Goal: Information Seeking & Learning: Learn about a topic

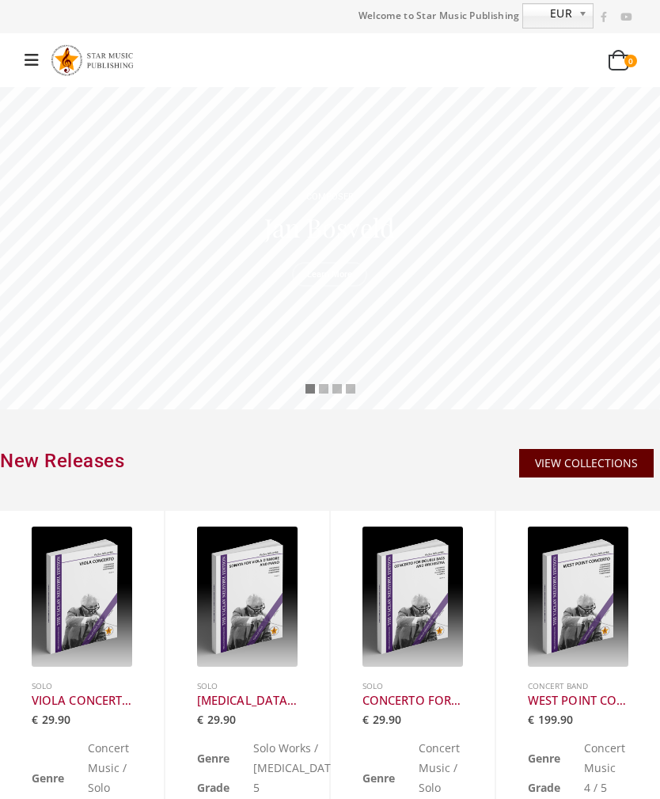
click at [24, 66] on link at bounding box center [36, 60] width 24 height 27
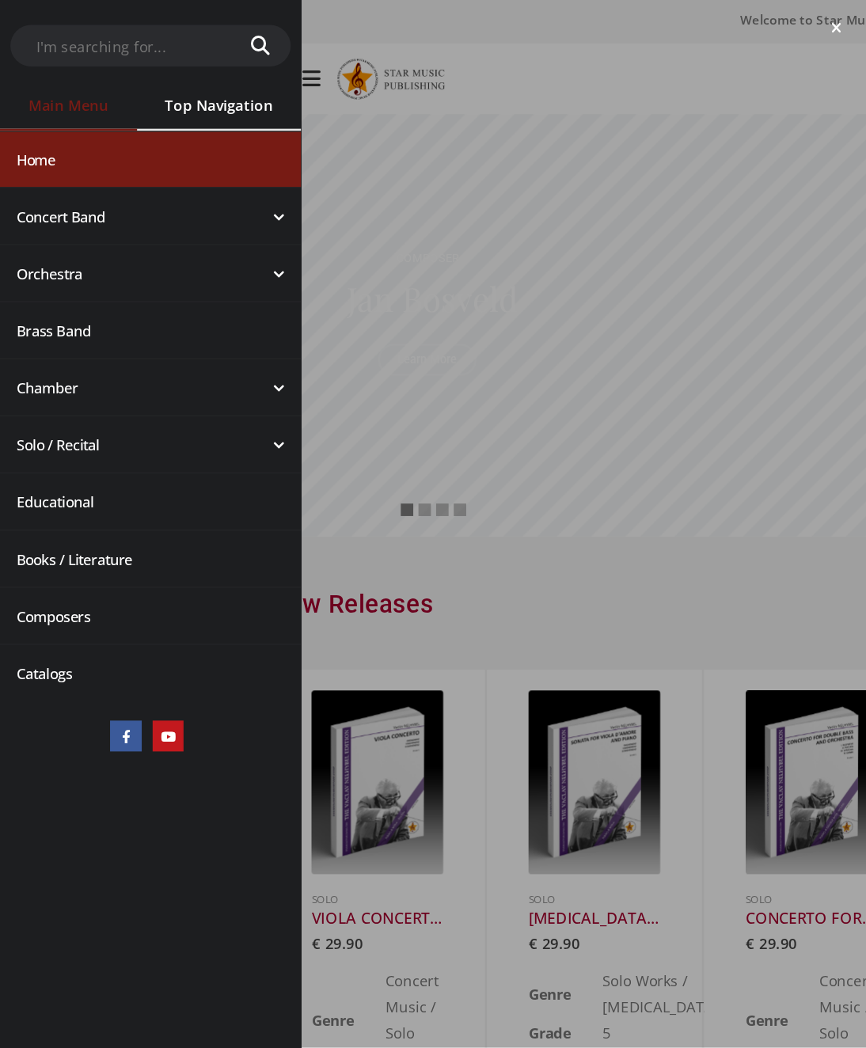
scroll to position [25, 0]
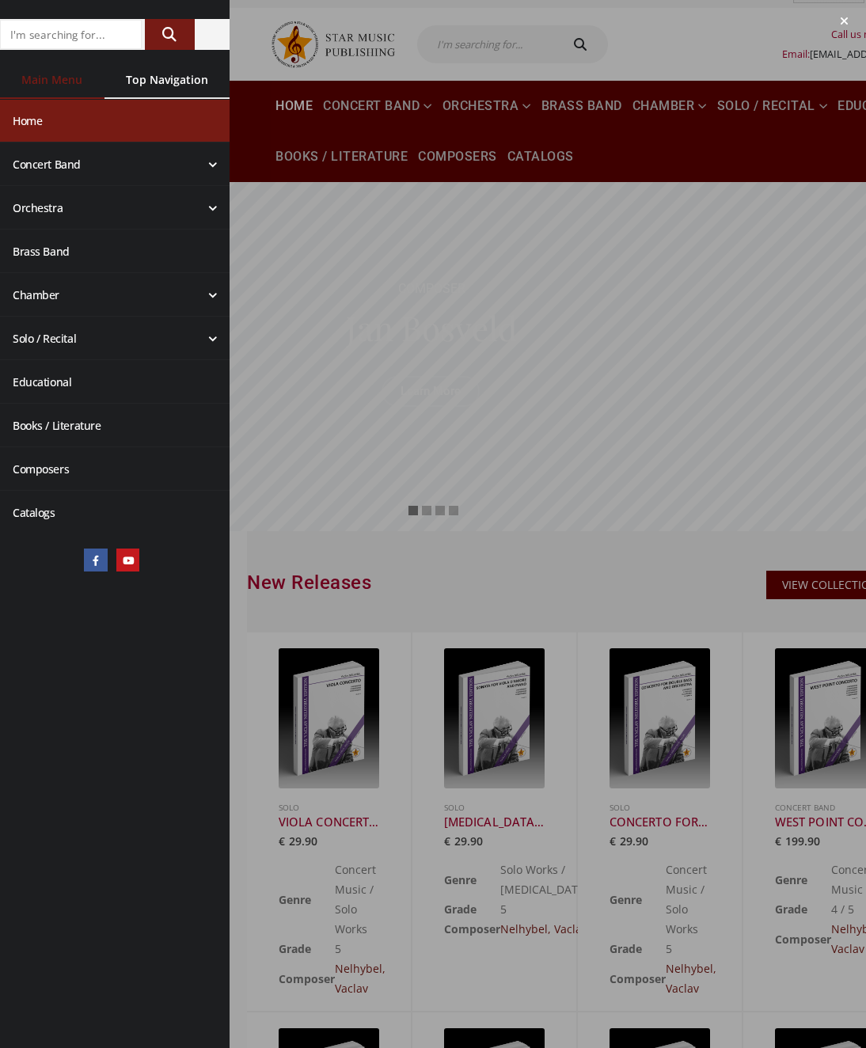
click at [507, 256] on div at bounding box center [433, 524] width 866 height 1048
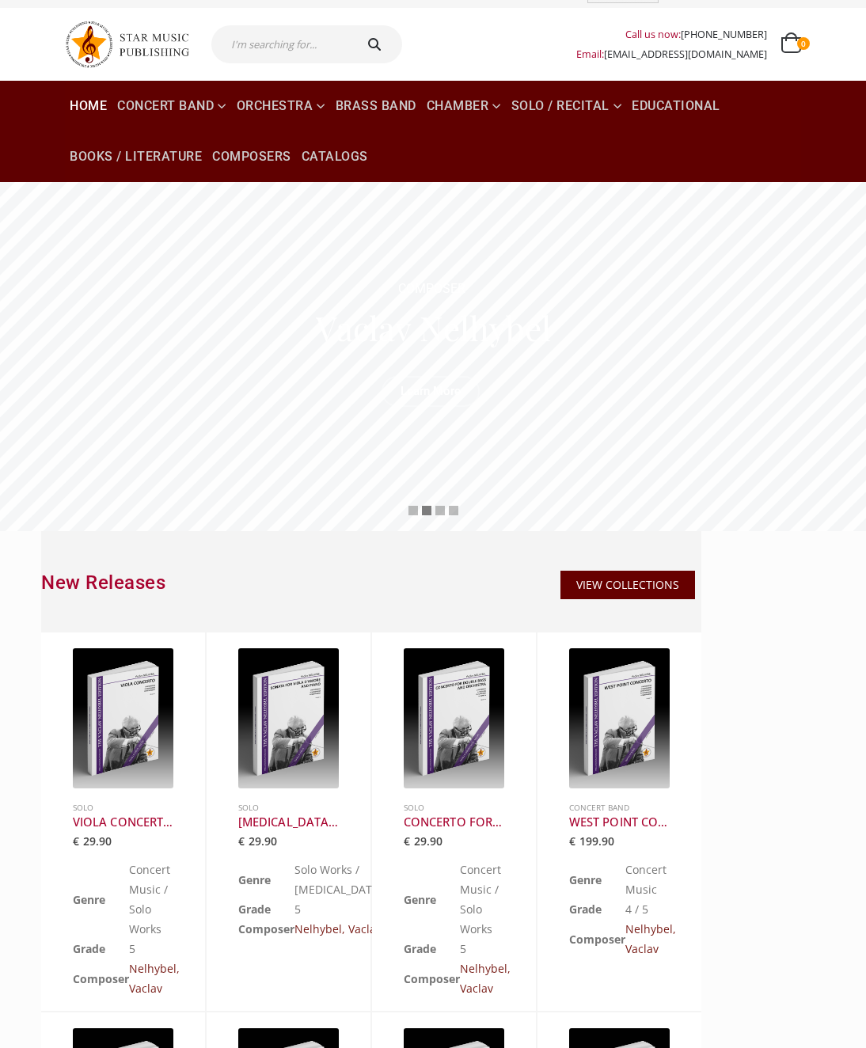
click at [263, 165] on link "Composers" at bounding box center [251, 156] width 89 height 51
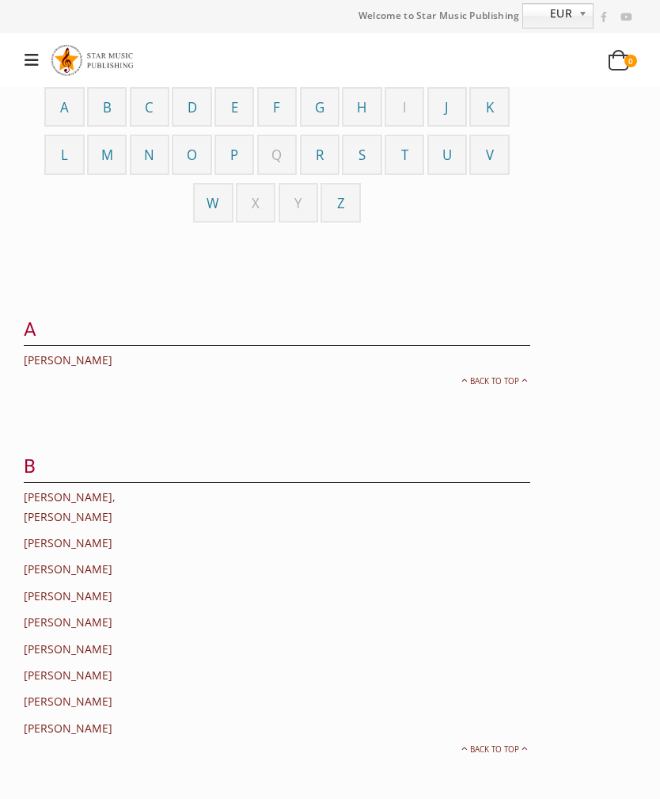
click at [493, 102] on span "K" at bounding box center [490, 107] width 8 height 18
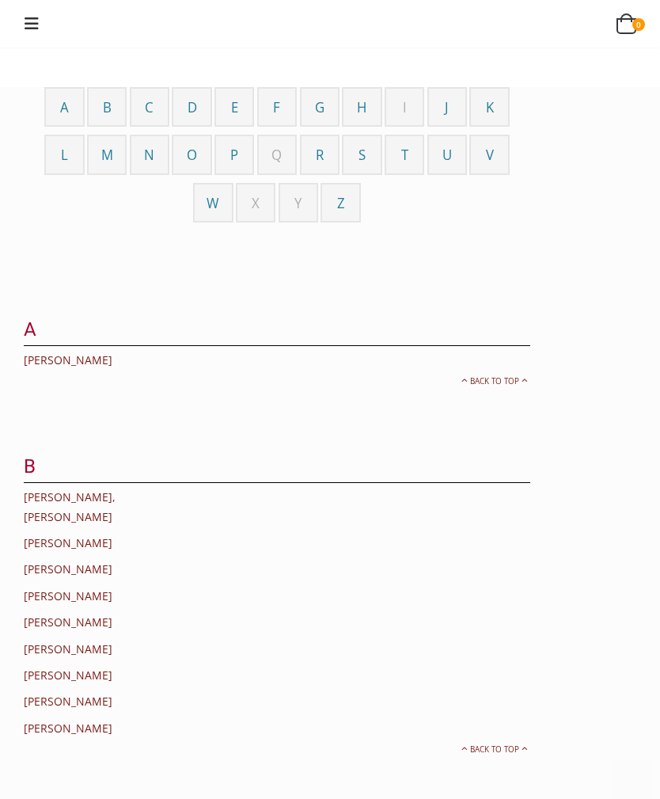
scroll to position [2114, 0]
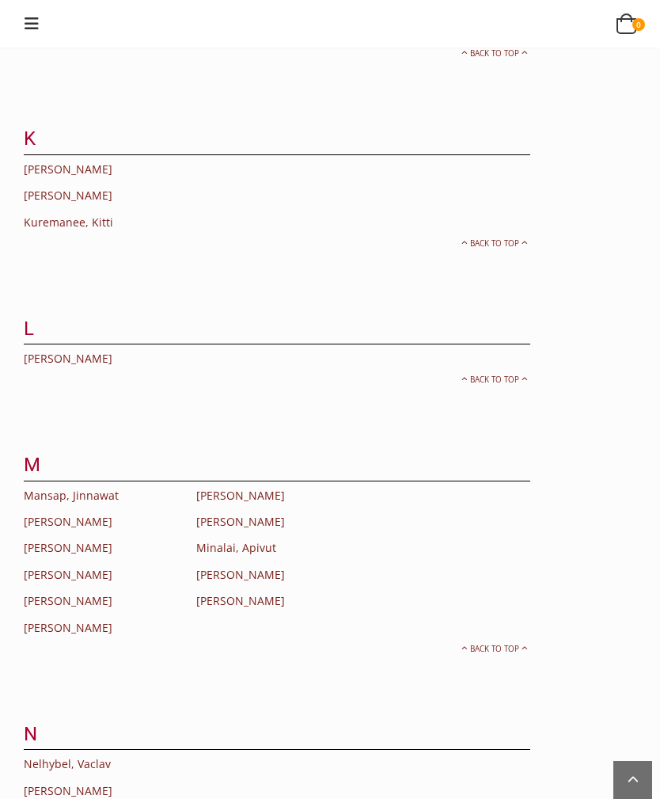
click at [109, 214] on link "Kuremanee, Kitti" at bounding box center [68, 221] width 89 height 15
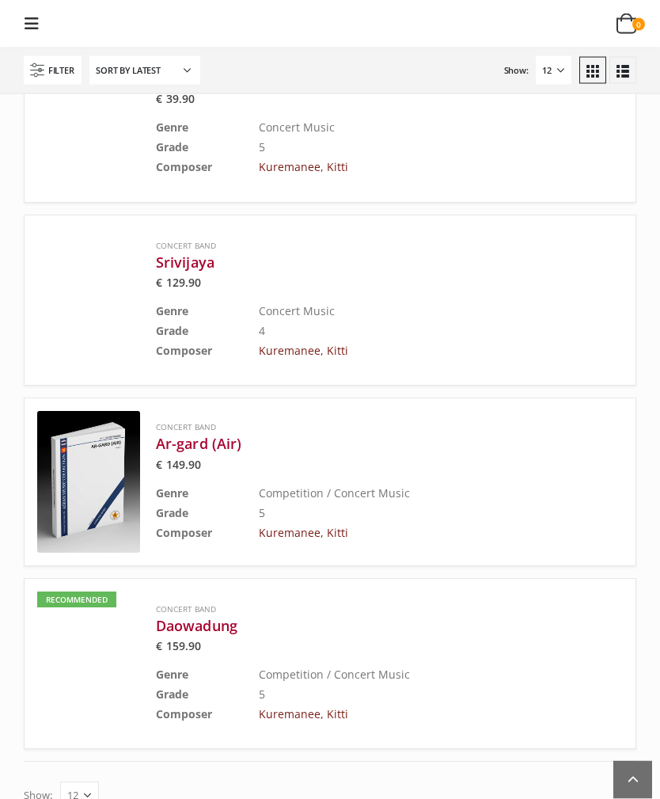
scroll to position [2329, 0]
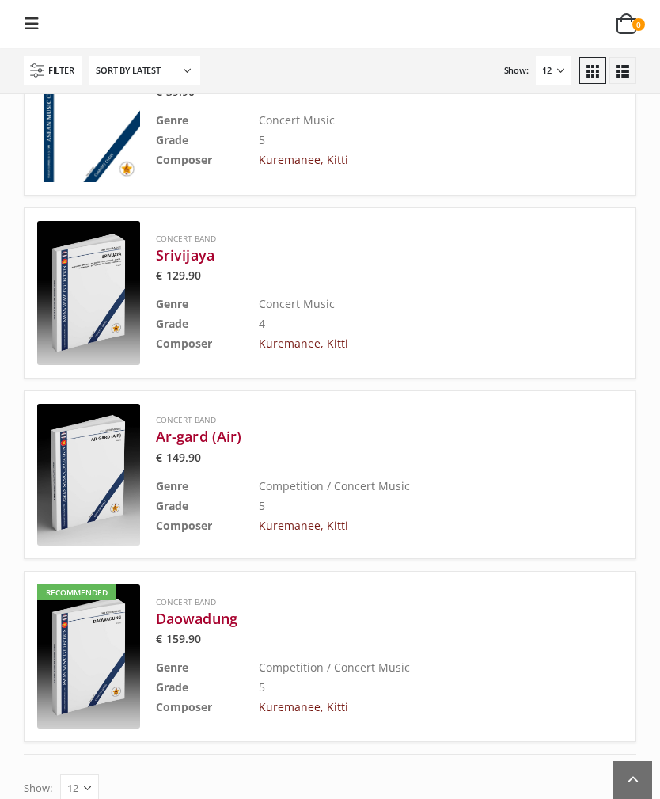
click at [221, 609] on h3 "Daowadung" at bounding box center [350, 618] width 388 height 19
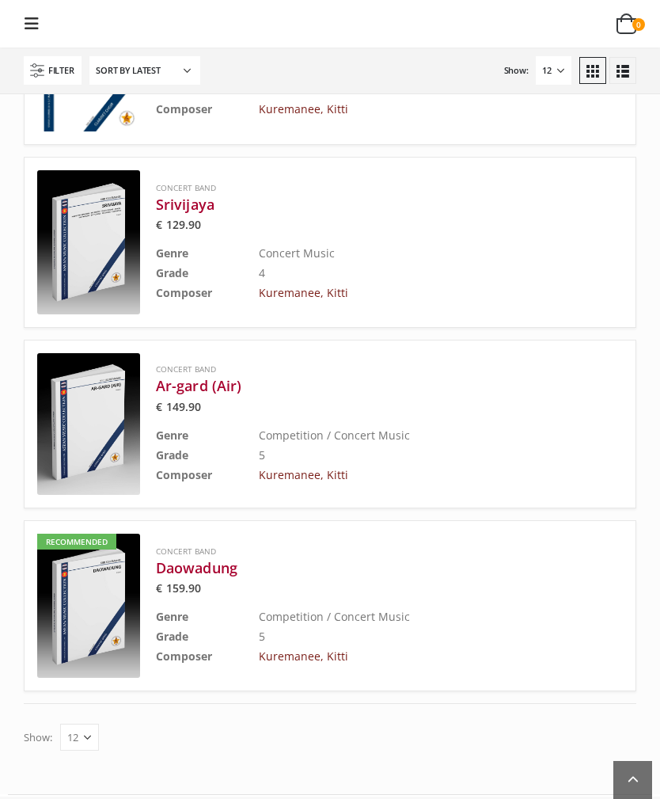
click at [233, 376] on h3 "Ar-gard (Air)" at bounding box center [350, 385] width 388 height 19
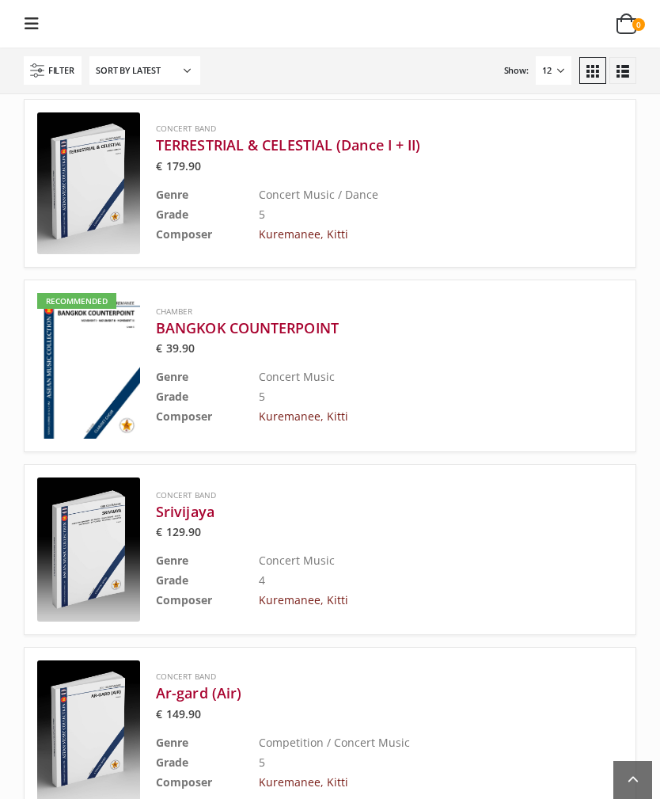
scroll to position [2072, 0]
click at [175, 503] on h3 "Srivijaya" at bounding box center [350, 512] width 388 height 19
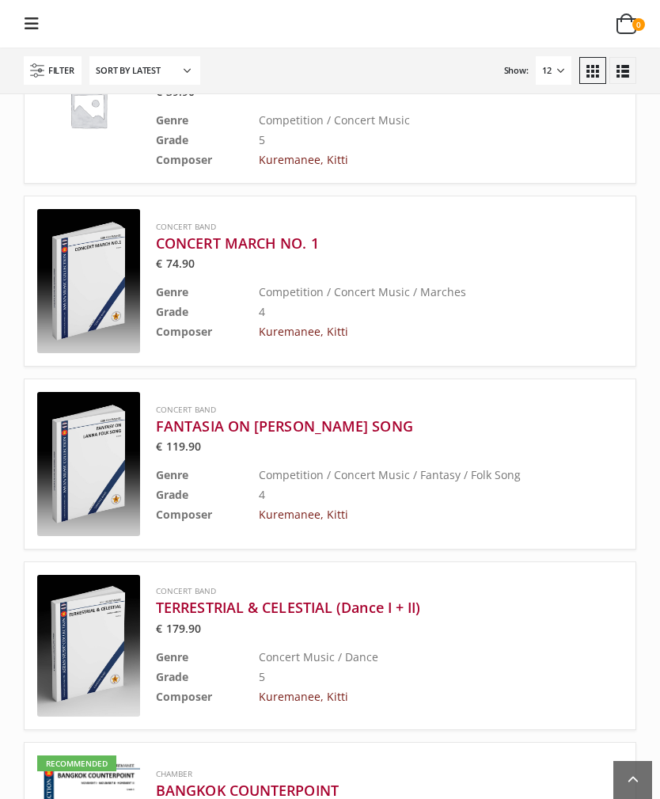
scroll to position [1610, 0]
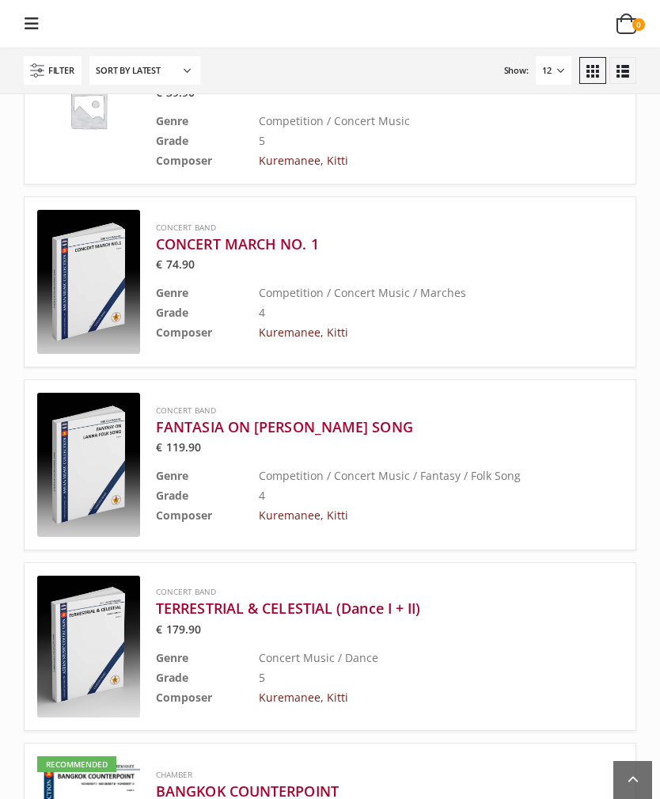
click at [204, 598] on h3 "TERRESTRIAL & CELESTIAL (Dance I + II)" at bounding box center [350, 607] width 388 height 19
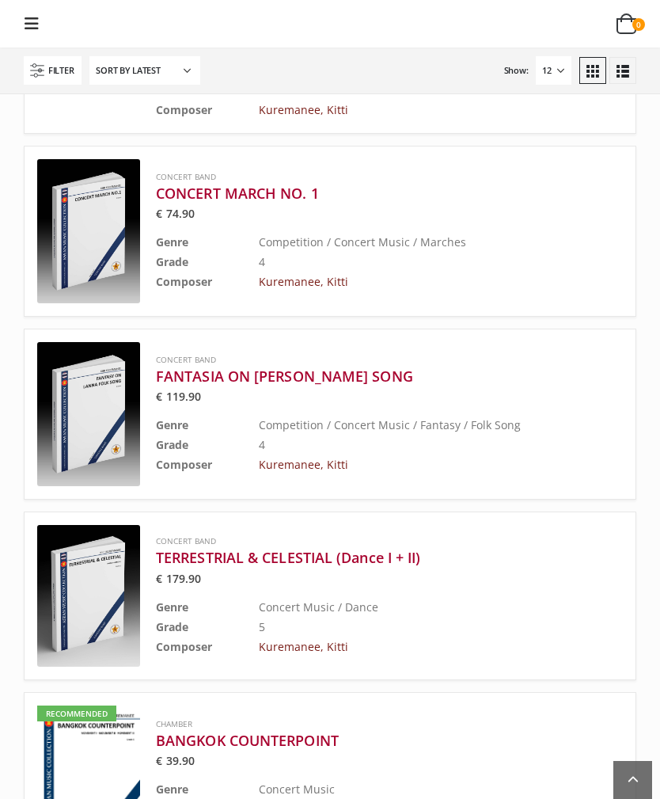
click at [520, 5] on div "Call us now: +49-156-7875-3775 Email: info@starmusicpublishing.com 0 0 items" at bounding box center [330, 23] width 660 height 47
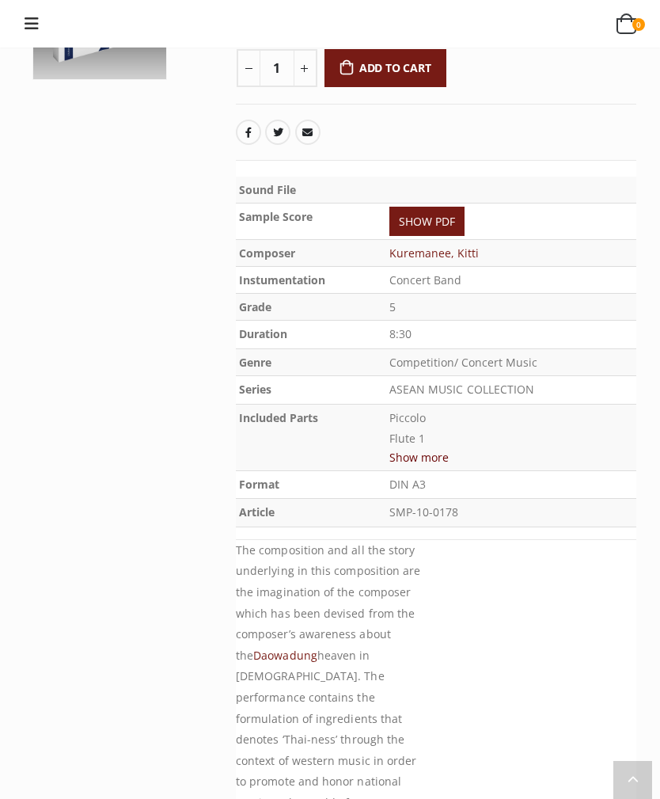
scroll to position [245, 0]
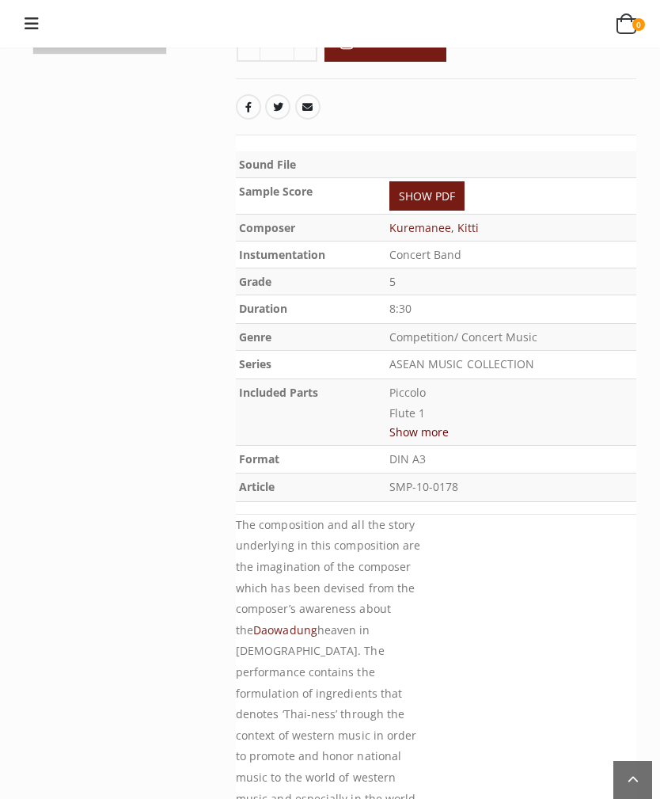
click at [429, 428] on button "Show more" at bounding box center [418, 432] width 59 height 20
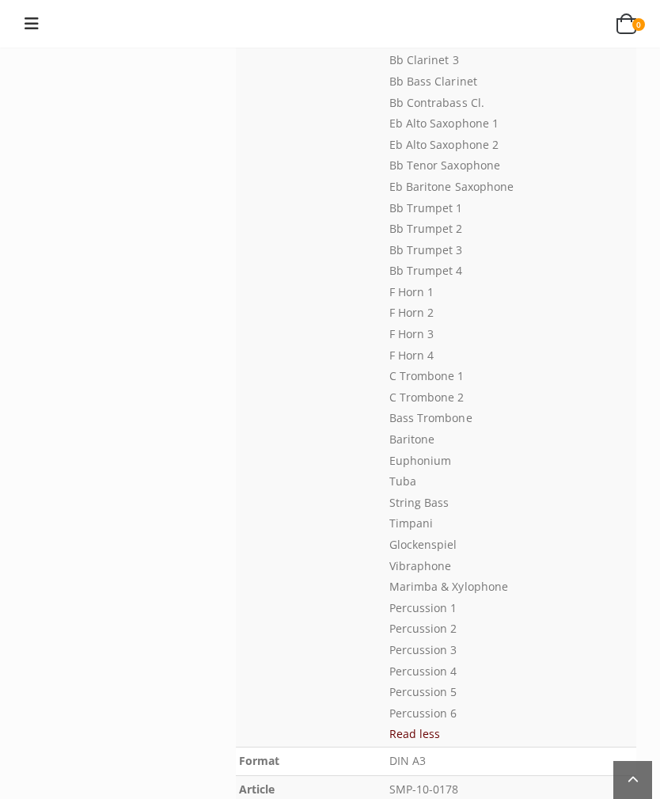
scroll to position [722, 0]
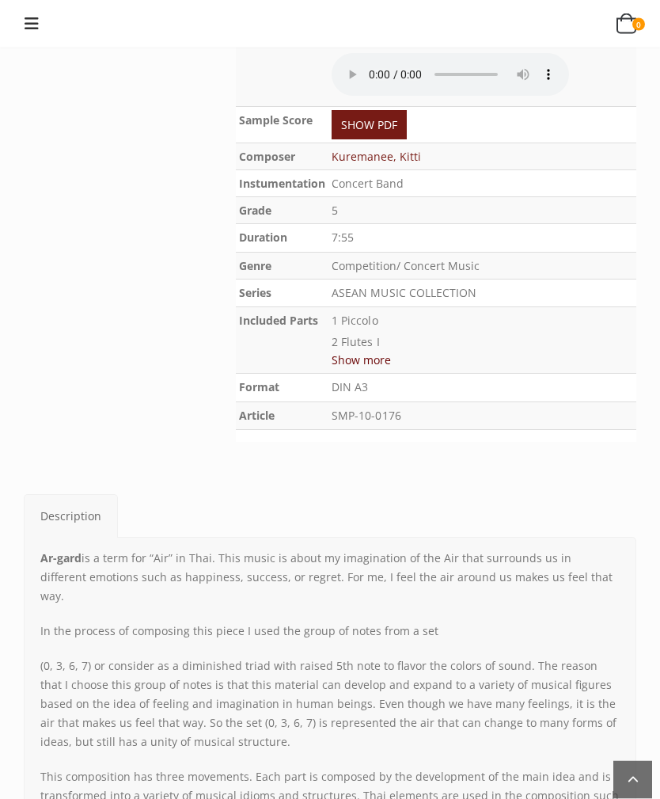
click at [376, 351] on button "Show more" at bounding box center [361, 361] width 59 height 20
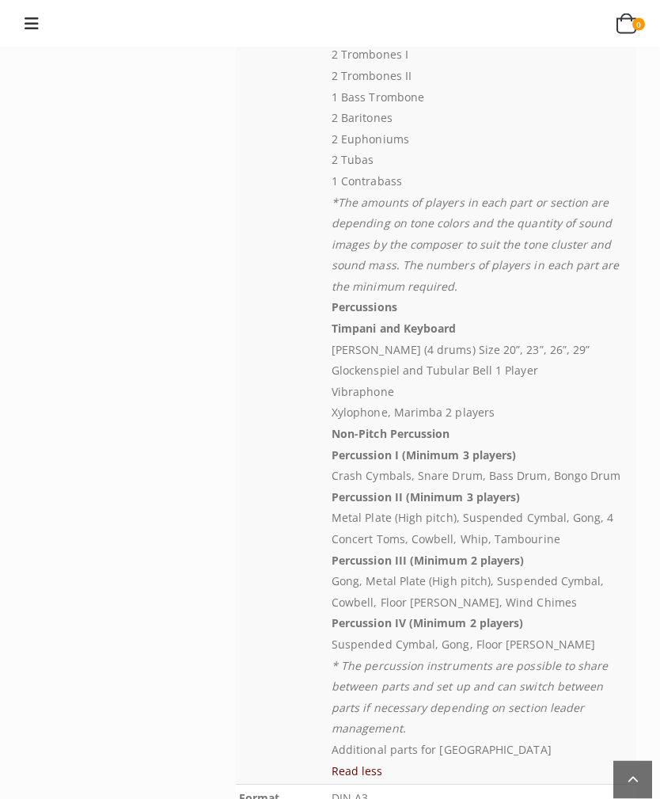
scroll to position [1186, 0]
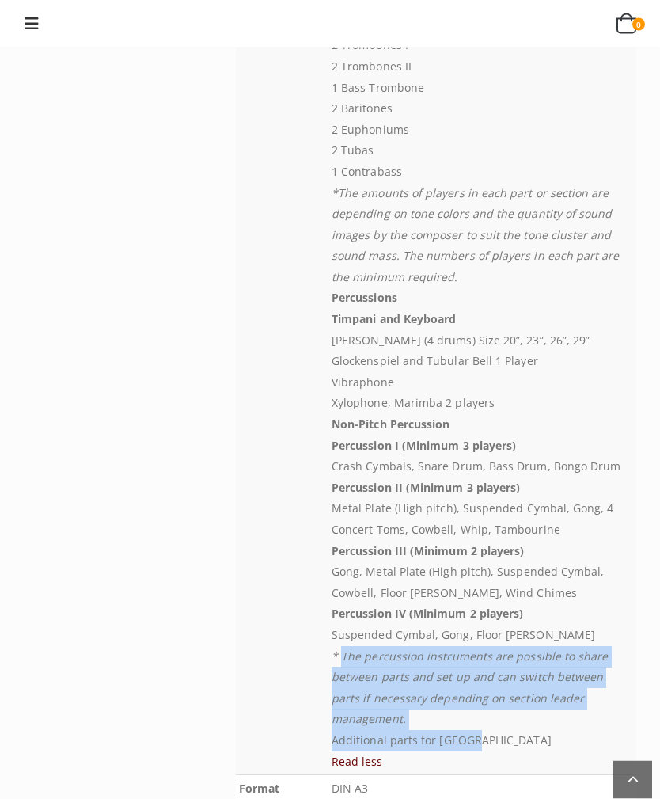
click at [596, 541] on p "Percussion III (Minimum 2 players) Gong, Metal Plate (High pitch), Suspended Cy…" at bounding box center [483, 572] width 302 height 63
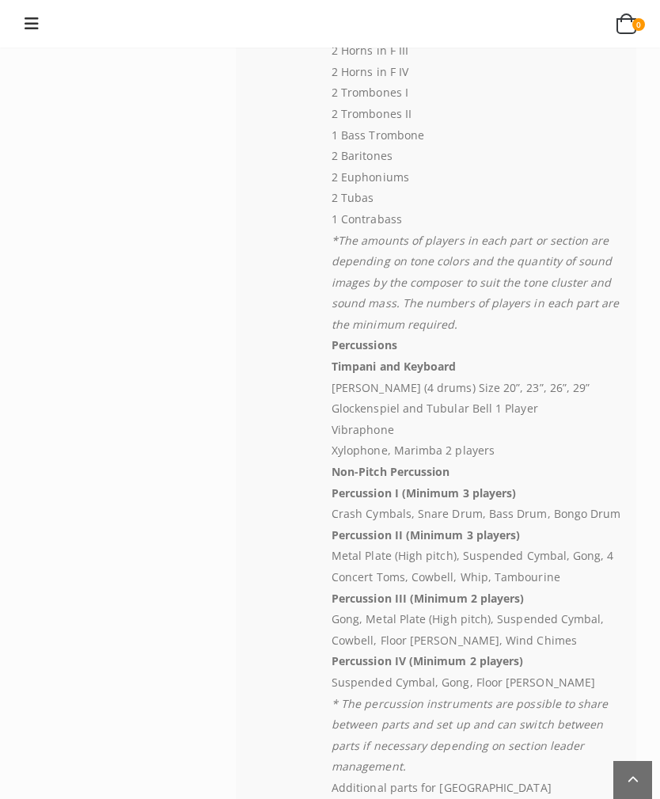
scroll to position [1140, 0]
click at [485, 334] on p "Percussions" at bounding box center [483, 344] width 302 height 21
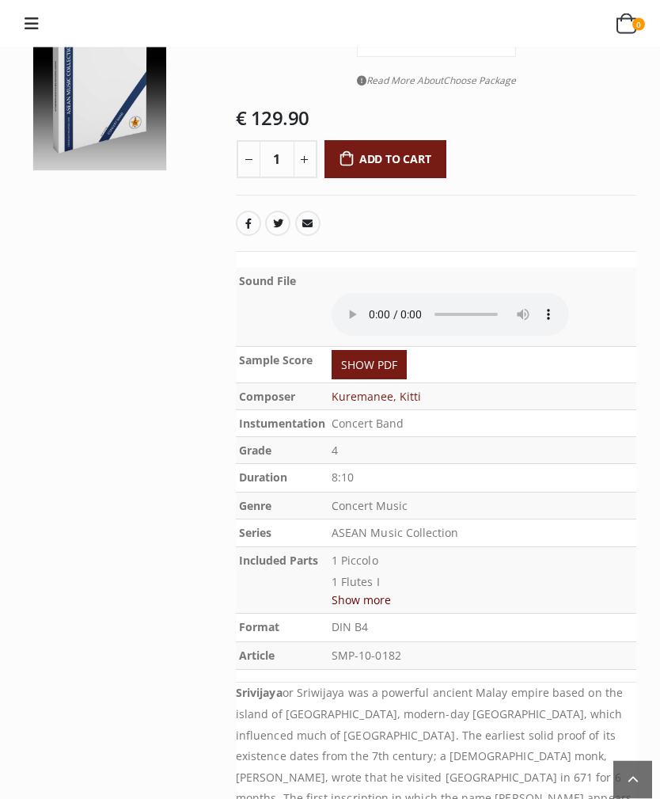
scroll to position [128, 0]
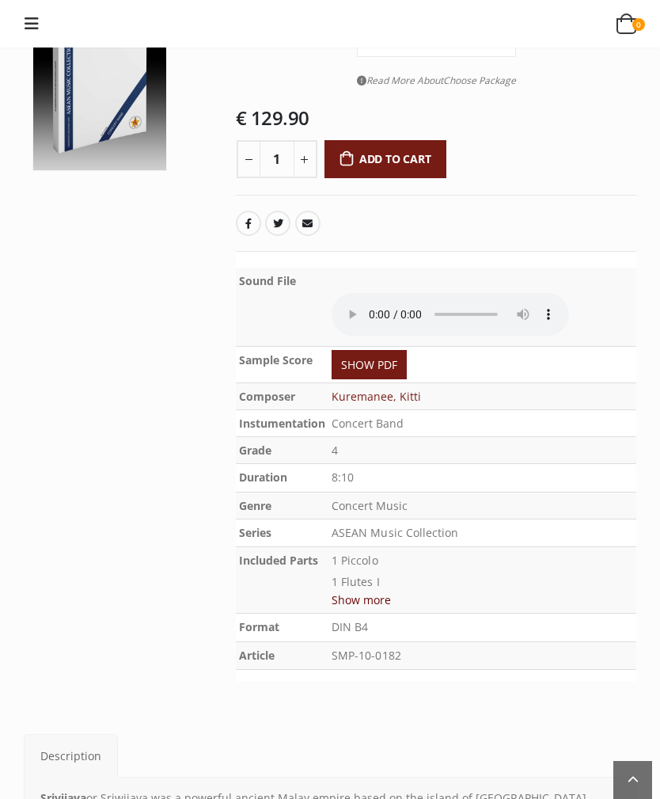
click at [375, 590] on button "Show more" at bounding box center [361, 600] width 59 height 20
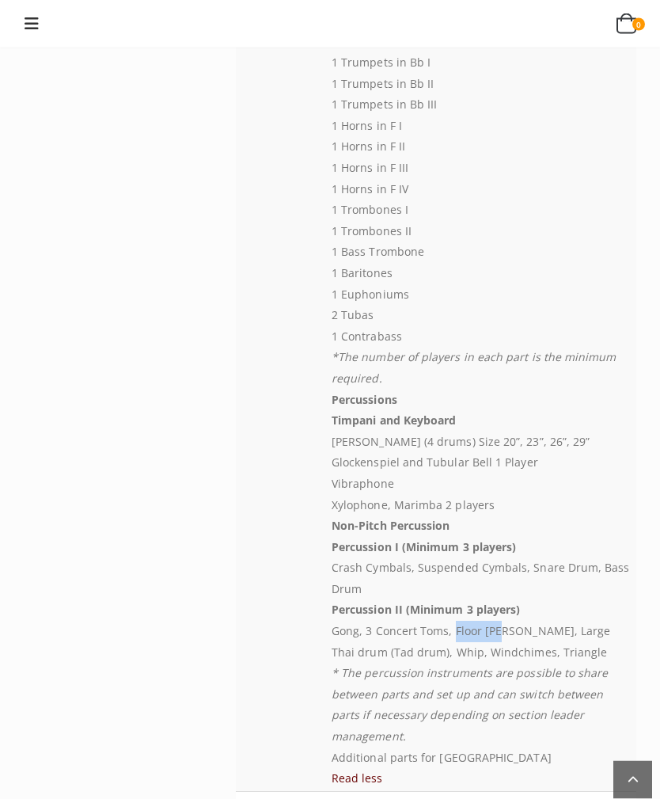
scroll to position [967, 0]
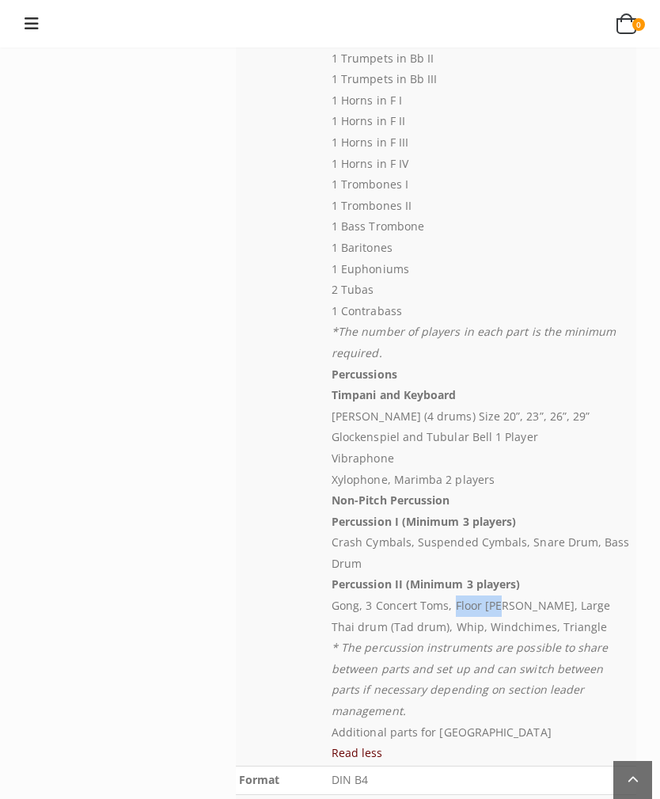
click at [594, 590] on p "Percussion II (Minimum 3 players) Gong, 3 Concert Toms, Floor [PERSON_NAME], La…" at bounding box center [483, 605] width 302 height 63
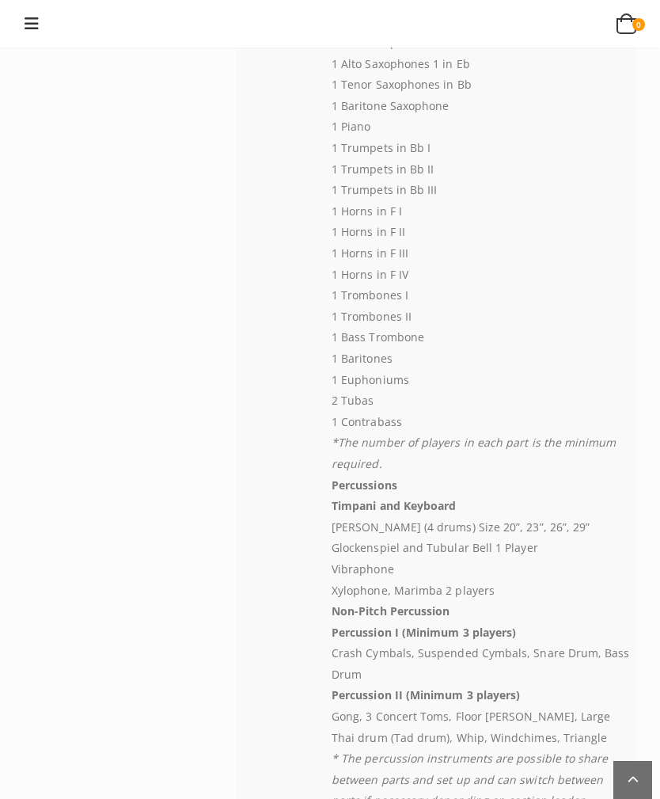
scroll to position [856, 0]
copy strong "Non-Pitch Percussion"
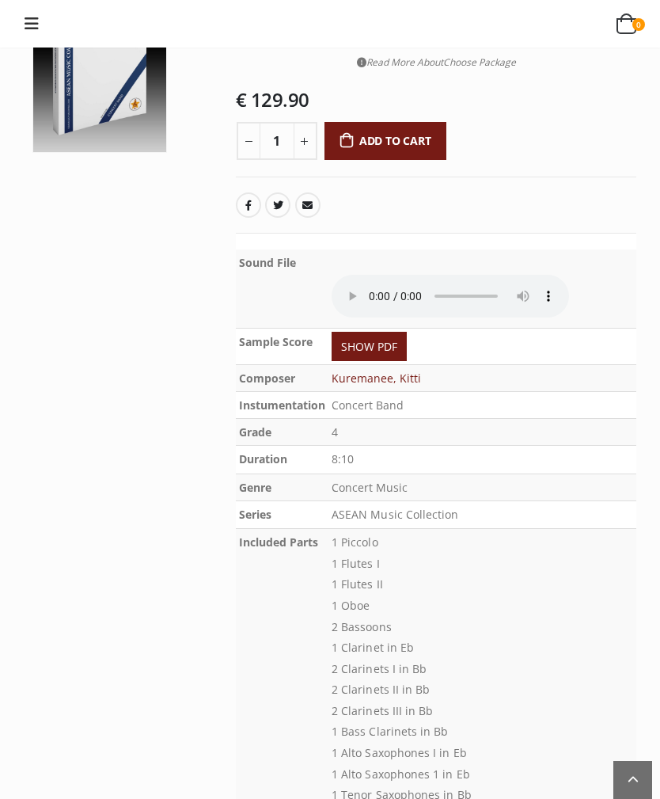
scroll to position [134, 0]
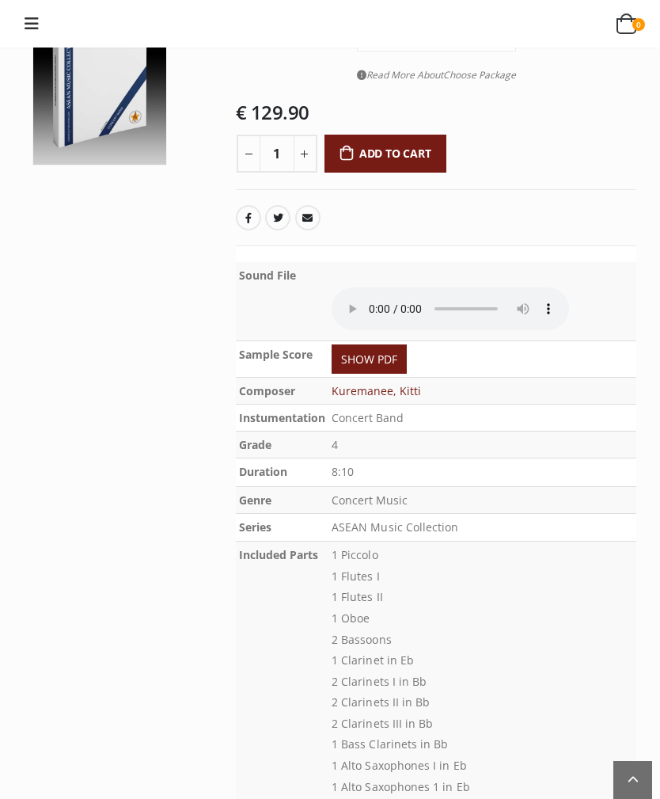
click at [393, 344] on link "SHOW PDF" at bounding box center [369, 358] width 75 height 29
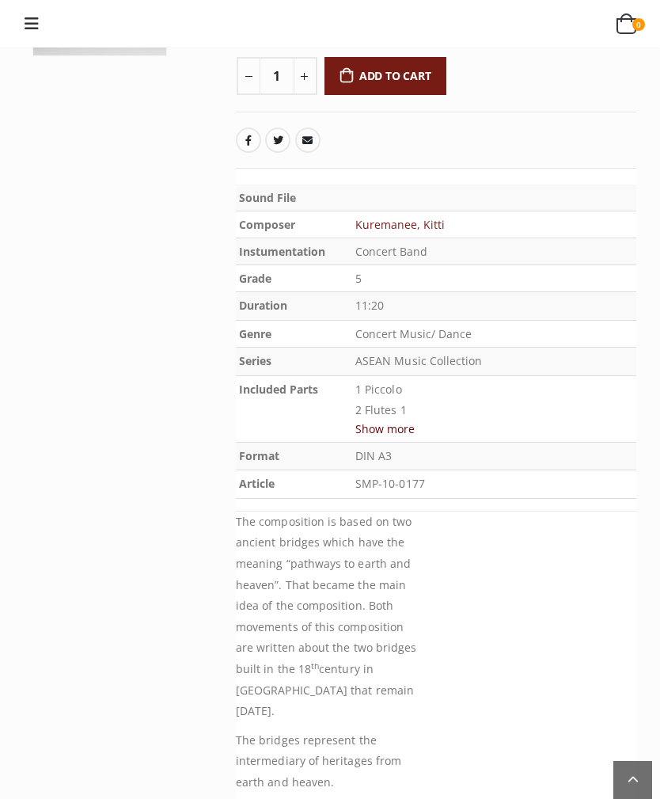
scroll to position [163, 0]
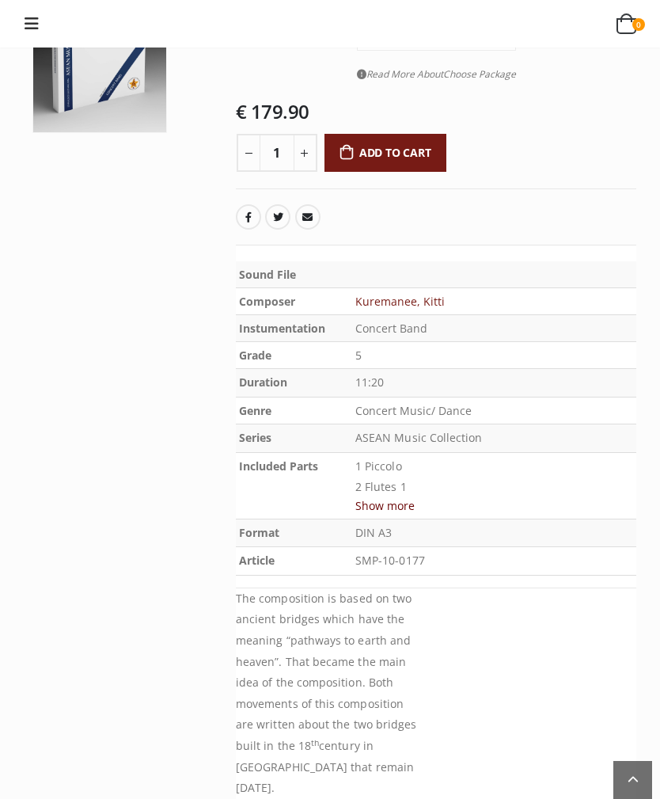
click at [415, 504] on button "Show more" at bounding box center [384, 505] width 59 height 20
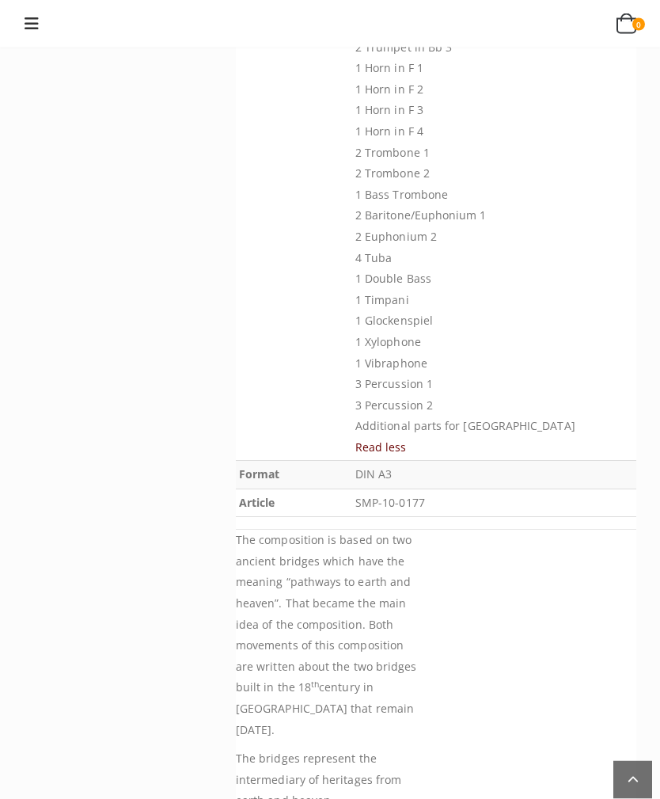
scroll to position [954, 0]
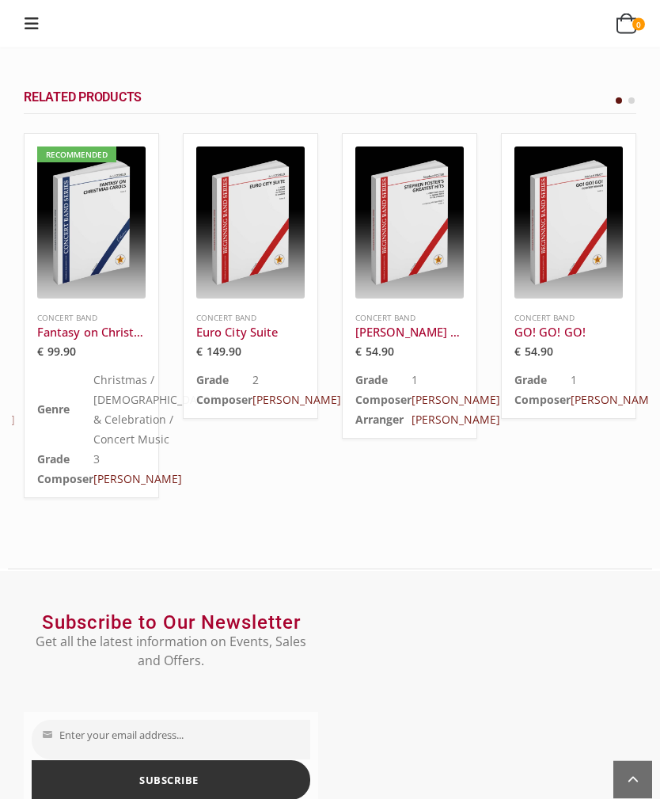
scroll to position [2724, 0]
